Goal: Task Accomplishment & Management: Manage account settings

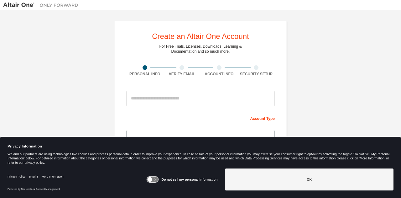
click at [401, 60] on div "Create an Altair One Account For Free Trials, Licenses, Downloads, Learning & D…" at bounding box center [200, 95] width 401 height 170
drag, startPoint x: 401, startPoint y: 60, endPoint x: 396, endPoint y: 92, distance: 31.6
click at [396, 92] on div "Create an Altair One Account For Free Trials, Licenses, Downloads, Learning & D…" at bounding box center [200, 95] width 401 height 170
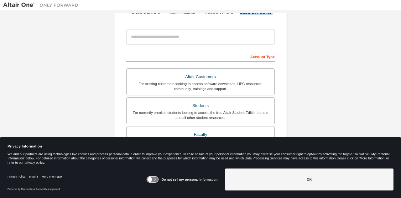
scroll to position [80, 0]
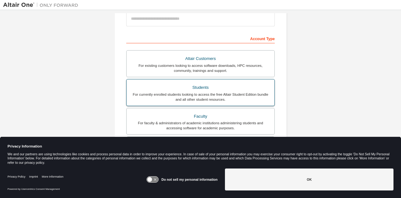
click at [219, 95] on div "For currently enrolled students looking to access the free Altair Student Editi…" at bounding box center [200, 97] width 140 height 10
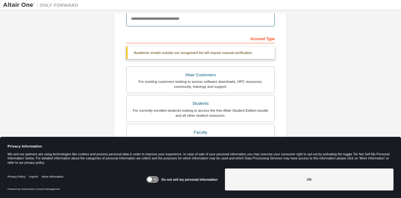
click at [222, 21] on input "email" at bounding box center [200, 18] width 149 height 15
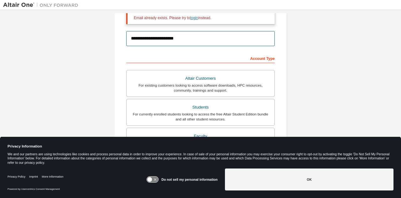
type input "**********"
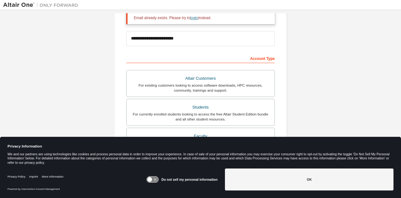
click at [194, 19] on link "login" at bounding box center [194, 18] width 8 height 4
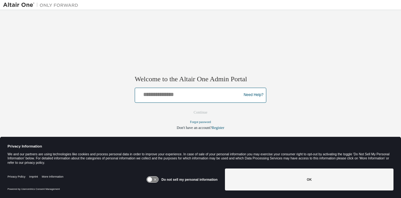
click at [190, 97] on input "text" at bounding box center [189, 93] width 103 height 9
type input "**********"
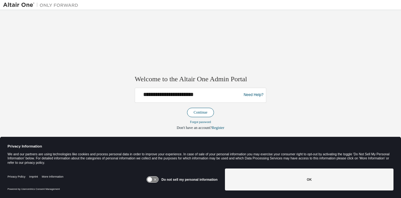
click at [209, 113] on button "Continue" at bounding box center [200, 112] width 27 height 9
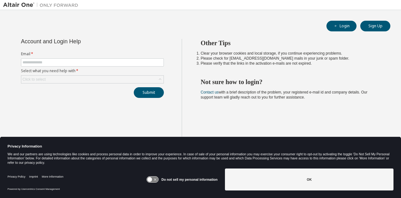
click at [141, 73] on form "Email * Select what you need help with * Click to select" at bounding box center [92, 67] width 143 height 32
click at [147, 67] on form "Email * Select what you need help with * Click to select" at bounding box center [92, 67] width 143 height 32
click at [154, 63] on input "text" at bounding box center [93, 62] width 140 height 5
type input "**********"
click at [140, 79] on div "Click to select" at bounding box center [92, 80] width 142 height 8
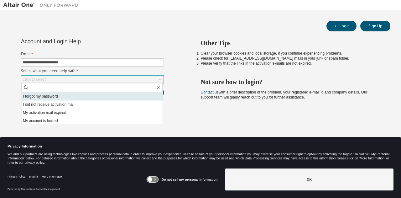
click at [122, 96] on li "I forgot my password" at bounding box center [91, 96] width 141 height 8
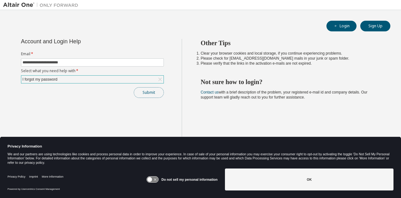
click at [151, 93] on button "Submit" at bounding box center [149, 92] width 30 height 11
click at [401, 164] on div "Privacy Information We and our partners are using technologies like cookies and…" at bounding box center [200, 151] width 401 height 29
click at [155, 91] on button "Submit" at bounding box center [149, 92] width 30 height 11
